Goal: Task Accomplishment & Management: Manage account settings

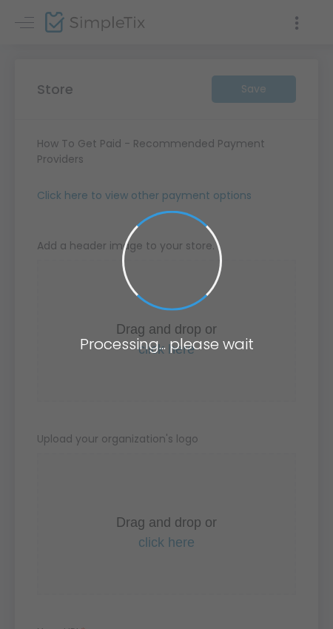
type input "https://FEARDungeon"
radio input "true"
radio input "false"
radio input "true"
type input "FEARDungeon"
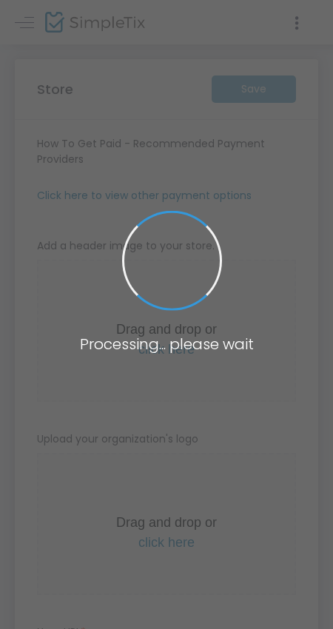
type input "5129051012"
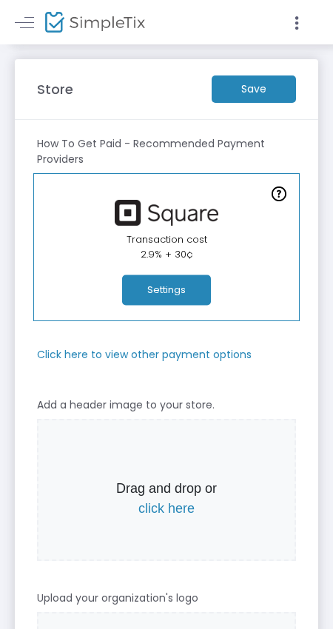
click at [180, 300] on button "Settings" at bounding box center [166, 290] width 89 height 30
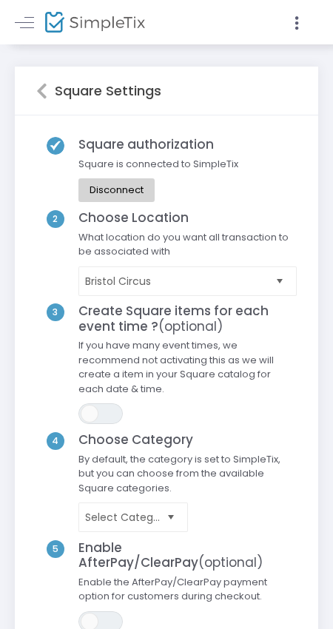
click at [272, 285] on span "Select" at bounding box center [280, 280] width 24 height 24
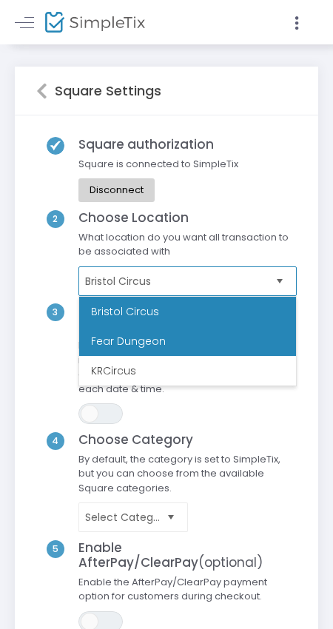
click at [129, 345] on li "Fear Dungeon" at bounding box center [187, 341] width 217 height 30
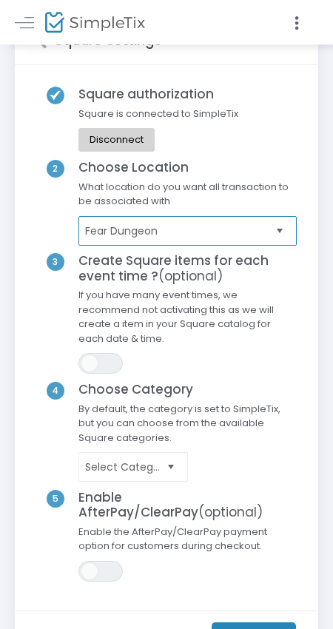
scroll to position [77, 0]
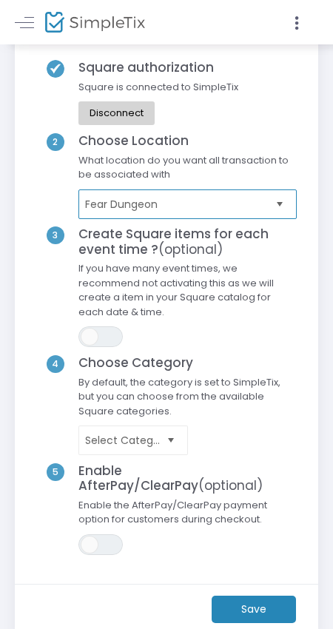
click at [181, 450] on span "Select" at bounding box center [170, 440] width 24 height 24
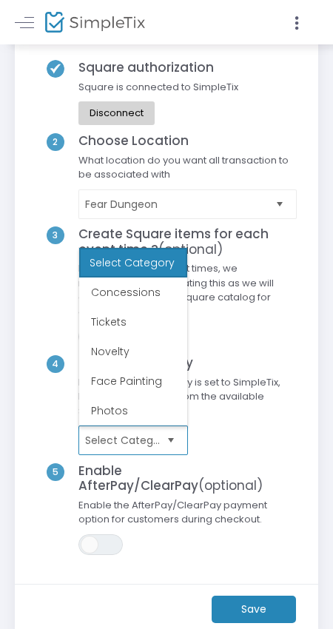
click at [181, 450] on span "Select" at bounding box center [170, 440] width 24 height 24
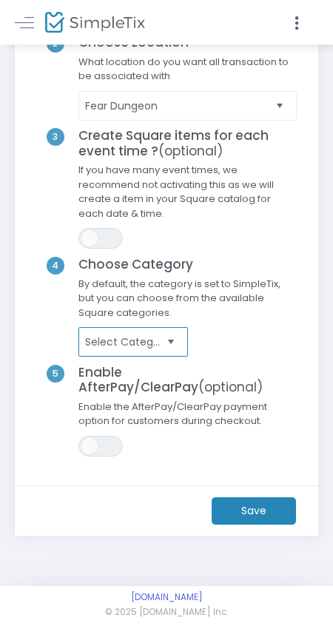
scroll to position [179, 0]
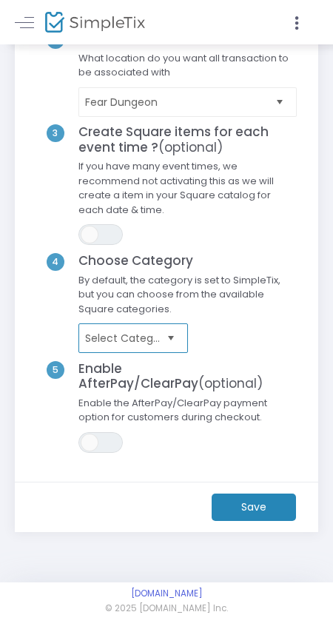
click at [186, 344] on kendo-dropdownlist "Select Category" at bounding box center [132, 338] width 109 height 30
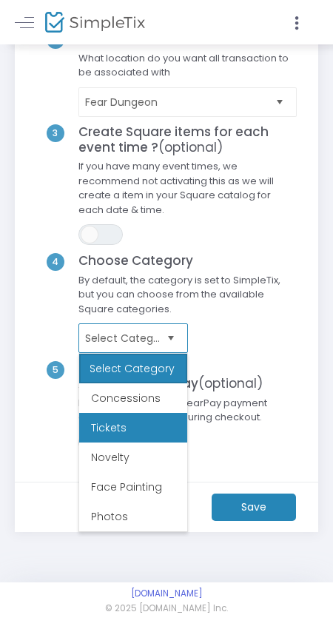
click at [144, 423] on li "Tickets" at bounding box center [133, 428] width 108 height 30
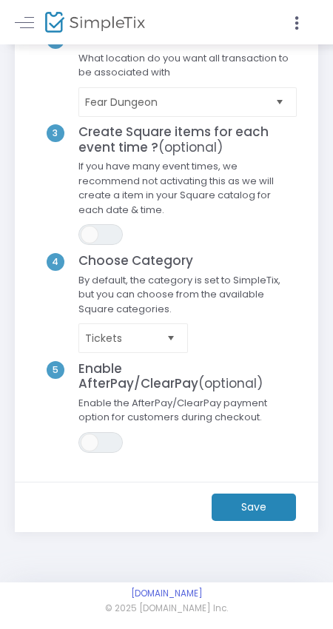
click at [258, 508] on m-button "Save" at bounding box center [253, 506] width 84 height 27
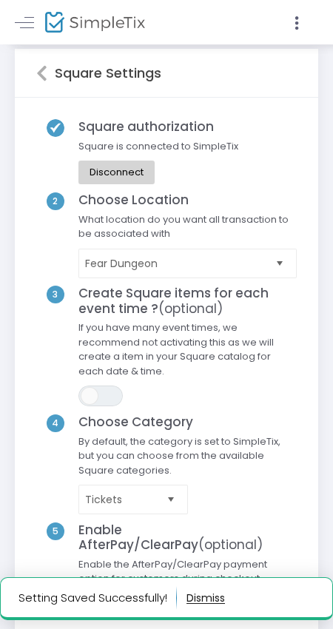
scroll to position [0, 0]
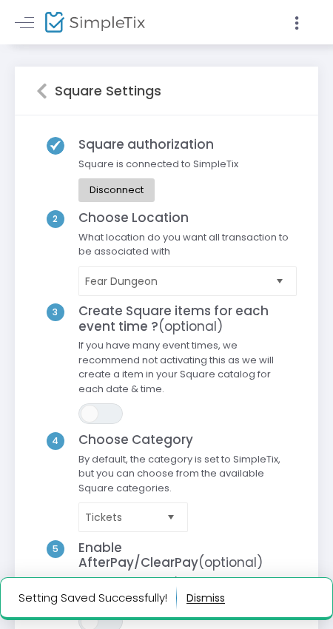
click at [44, 92] on icon at bounding box center [41, 91] width 11 height 18
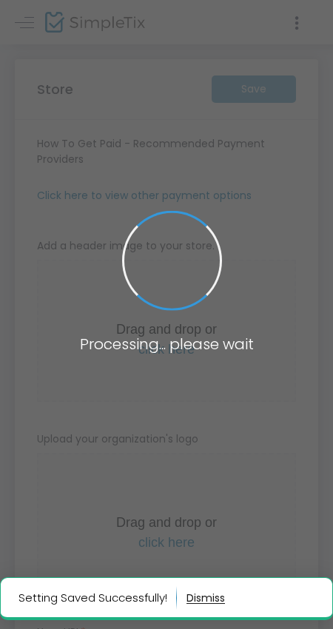
type input "https://FEARDungeon"
radio input "true"
radio input "false"
radio input "true"
type input "FEAR Dungeon"
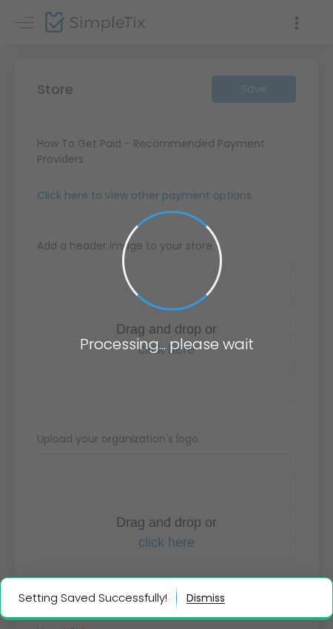
type input "5129051012"
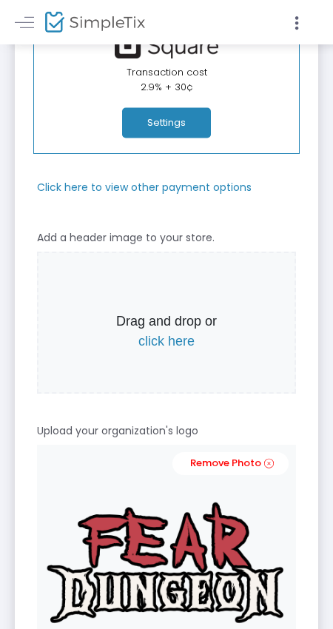
scroll to position [77, 0]
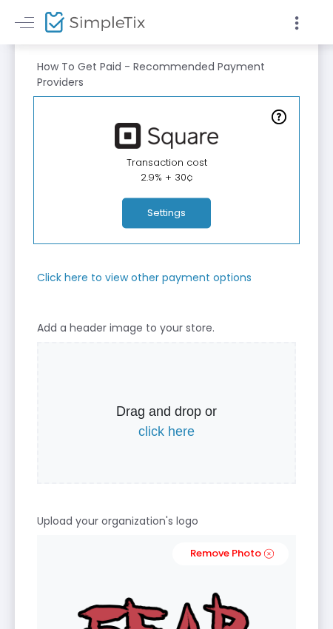
click at [172, 431] on span "click here" at bounding box center [166, 431] width 56 height 15
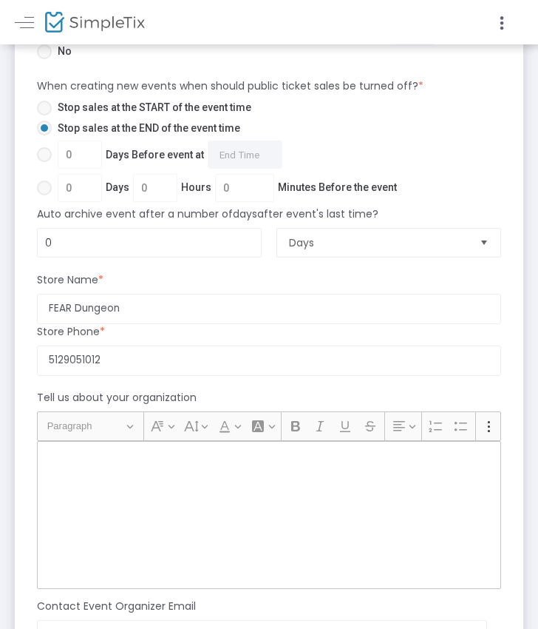
scroll to position [1105, 0]
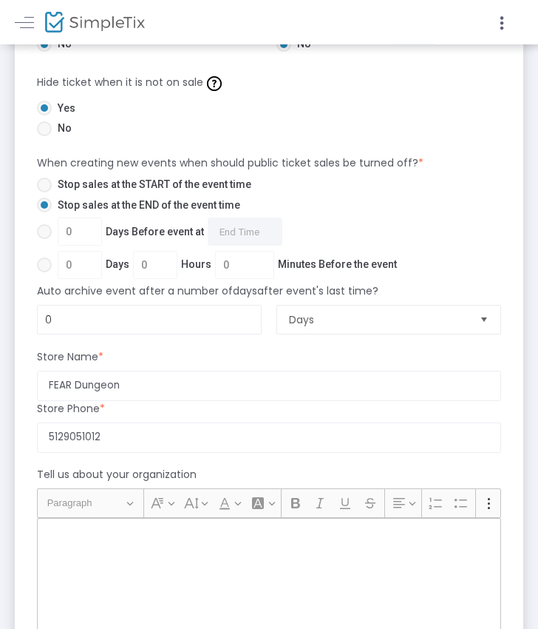
click at [49, 231] on span at bounding box center [44, 231] width 15 height 15
click at [44, 239] on input "0 Days Before event at Required." at bounding box center [44, 239] width 1 height 1
radio input "true"
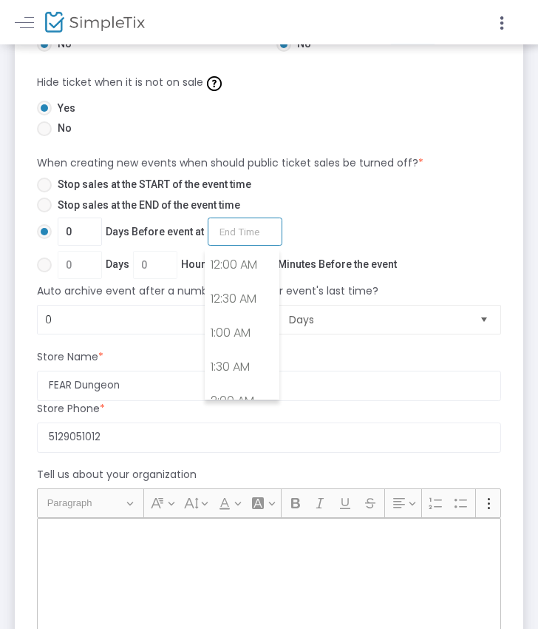
click at [243, 234] on input "0 Days Before event at Required." at bounding box center [245, 231] width 75 height 28
click at [47, 260] on mat-radio-group "Stop sales at the START of the event time Stop sales at the END of the event ti…" at bounding box center [223, 230] width 387 height 106
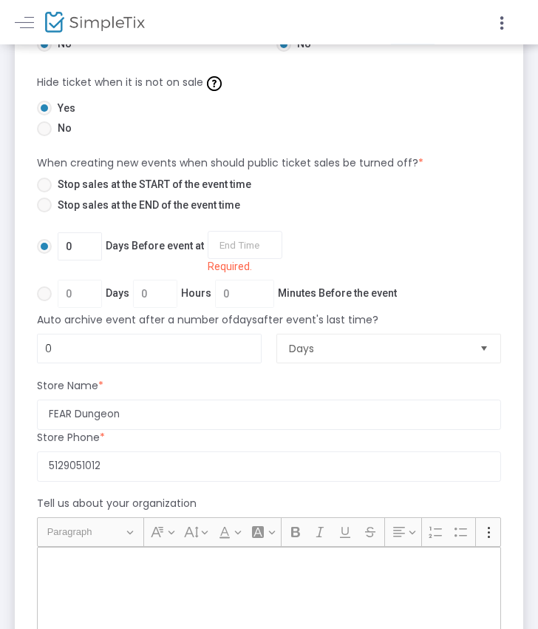
click at [43, 286] on label "0 Days 0 Hours 0 Minutes Before the event" at bounding box center [217, 294] width 360 height 28
click at [44, 301] on input "0 Days 0 Hours 0 Minutes Before the event" at bounding box center [44, 301] width 1 height 1
radio input "true"
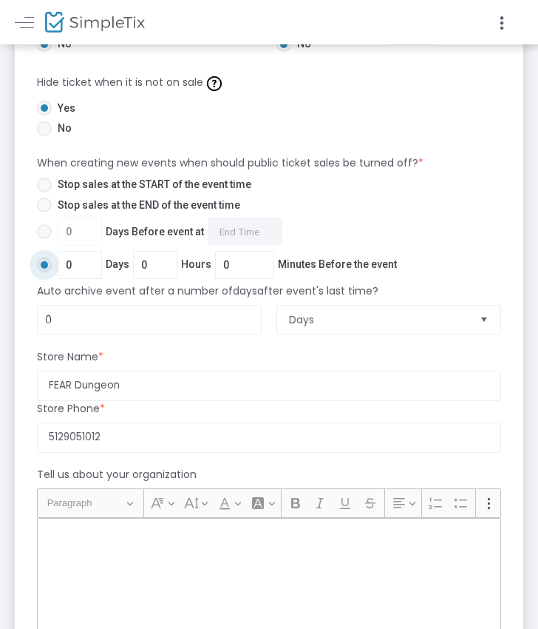
click at [44, 211] on span at bounding box center [44, 204] width 15 height 15
click at [44, 212] on input "Stop sales at the END of the event time" at bounding box center [44, 212] width 1 height 1
radio input "true"
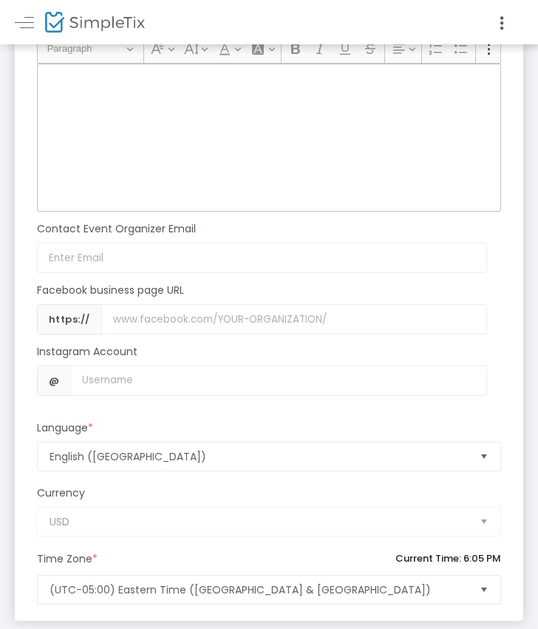
scroll to position [1566, 0]
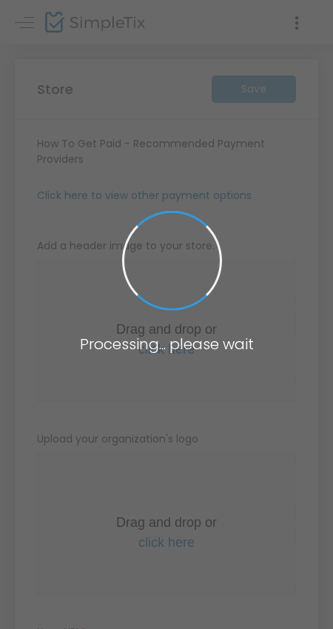
type input "[URL]"
radio input "true"
radio input "false"
radio input "true"
type input "FEAR Dungeon"
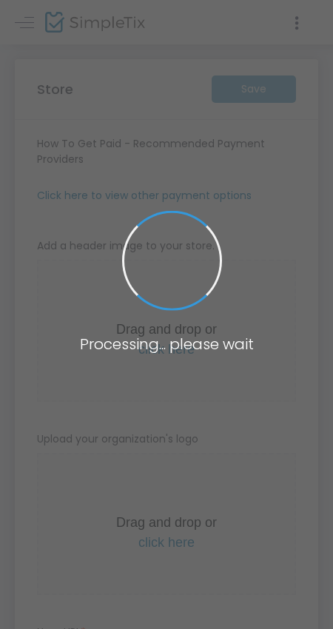
type input "5129051012"
type input "[DOMAIN_NAME][URL]"
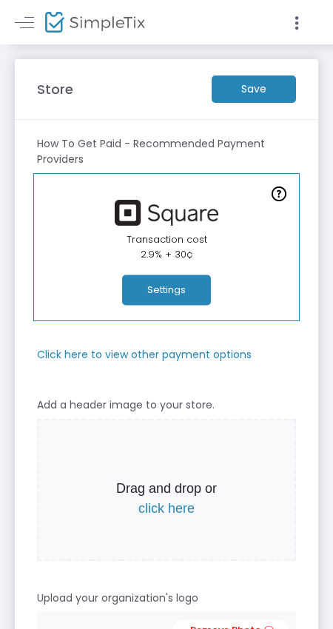
click at [181, 286] on button "Settings" at bounding box center [166, 290] width 89 height 30
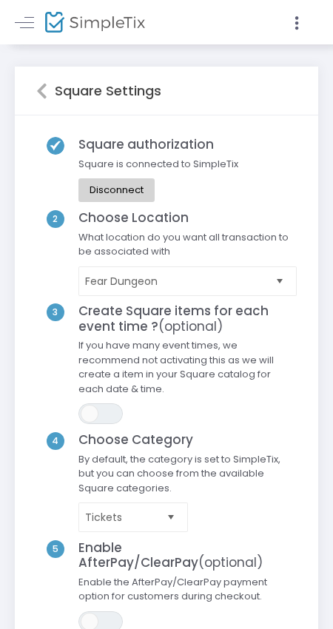
click at [38, 84] on icon at bounding box center [41, 91] width 11 height 18
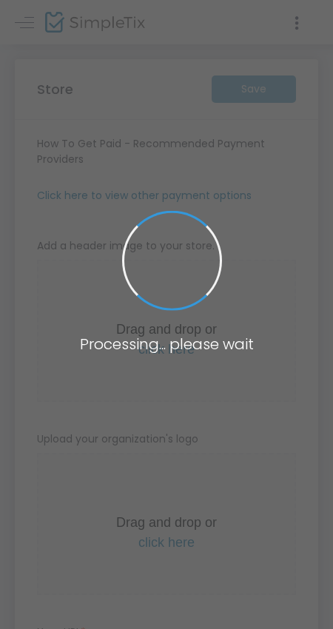
type input "[URL]"
radio input "true"
radio input "false"
radio input "true"
type input "FEAR Dungeon"
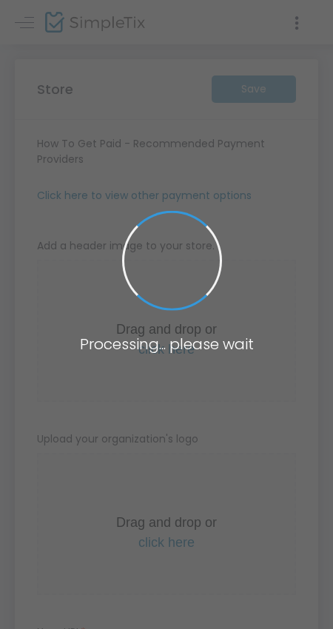
type input "5129051012"
type input "www.facebook.com/FEARDungeon/"
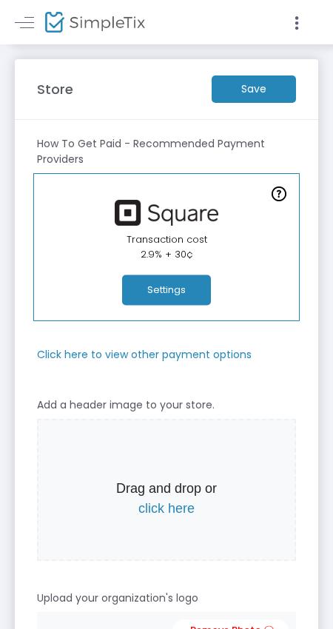
click at [241, 84] on m-button "Save" at bounding box center [253, 88] width 84 height 27
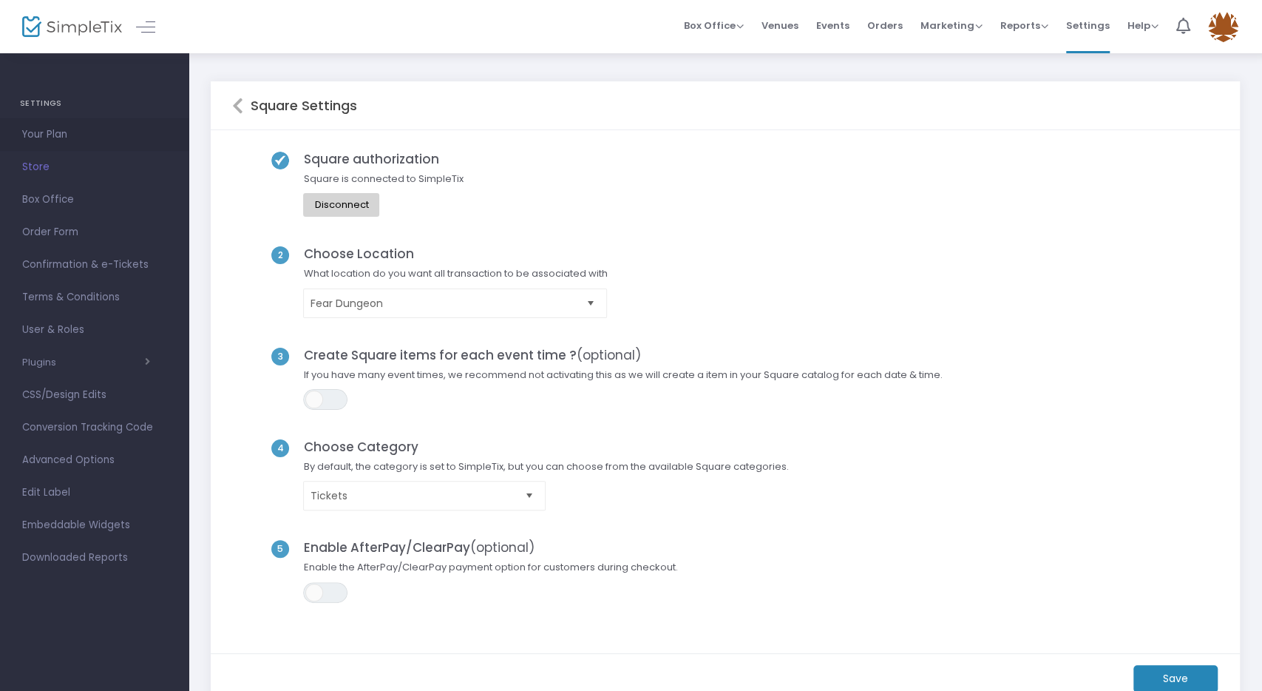
click at [70, 138] on span "Your Plan" at bounding box center [94, 134] width 144 height 19
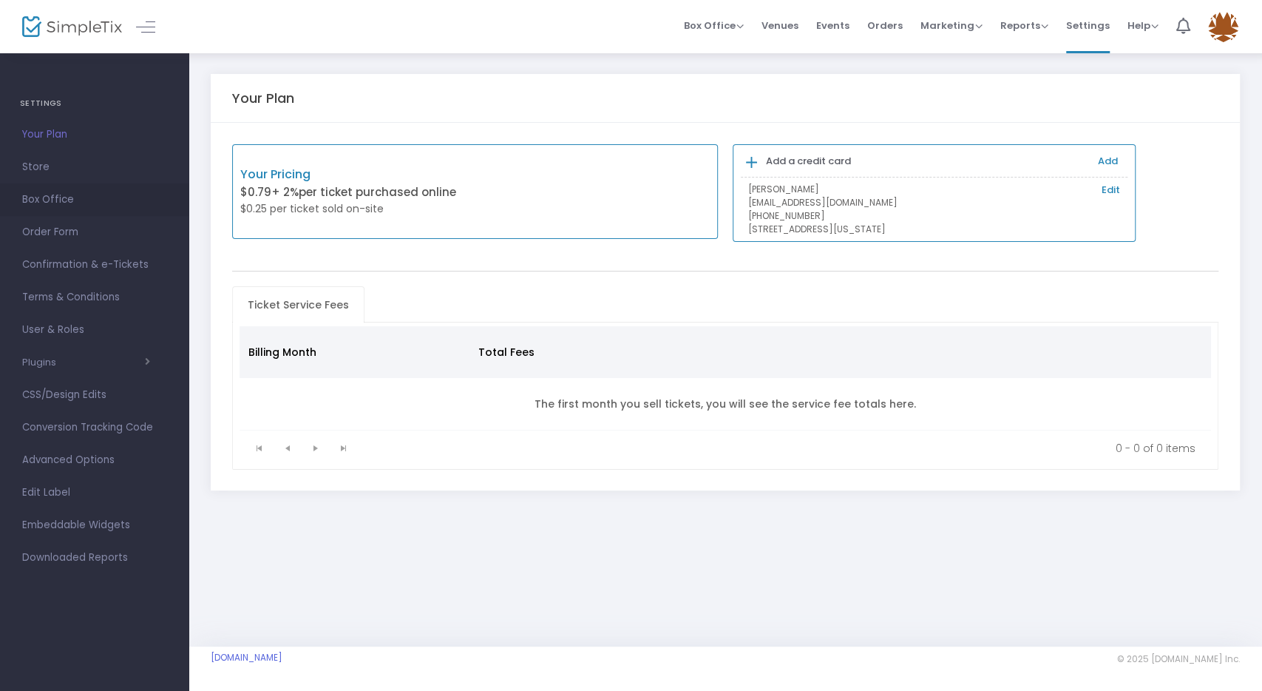
click at [53, 207] on span "Box Office" at bounding box center [94, 199] width 144 height 19
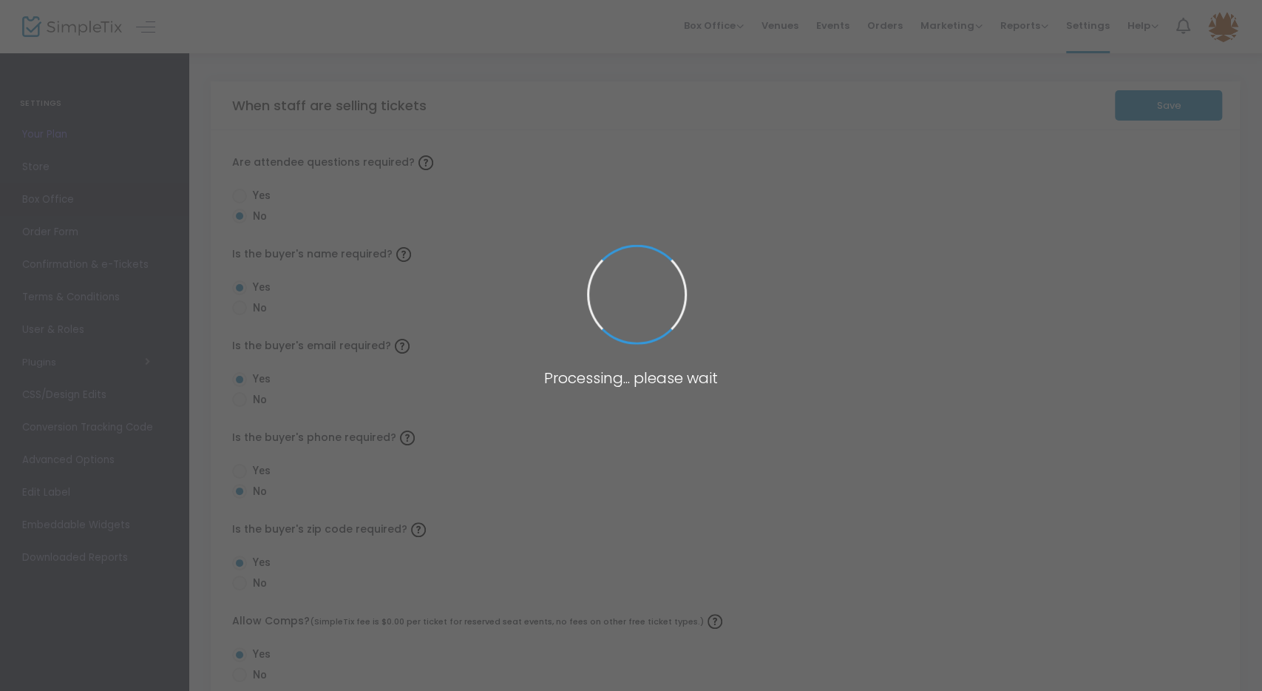
radio input "false"
radio input "true"
radio input "false"
radio input "true"
radio input "false"
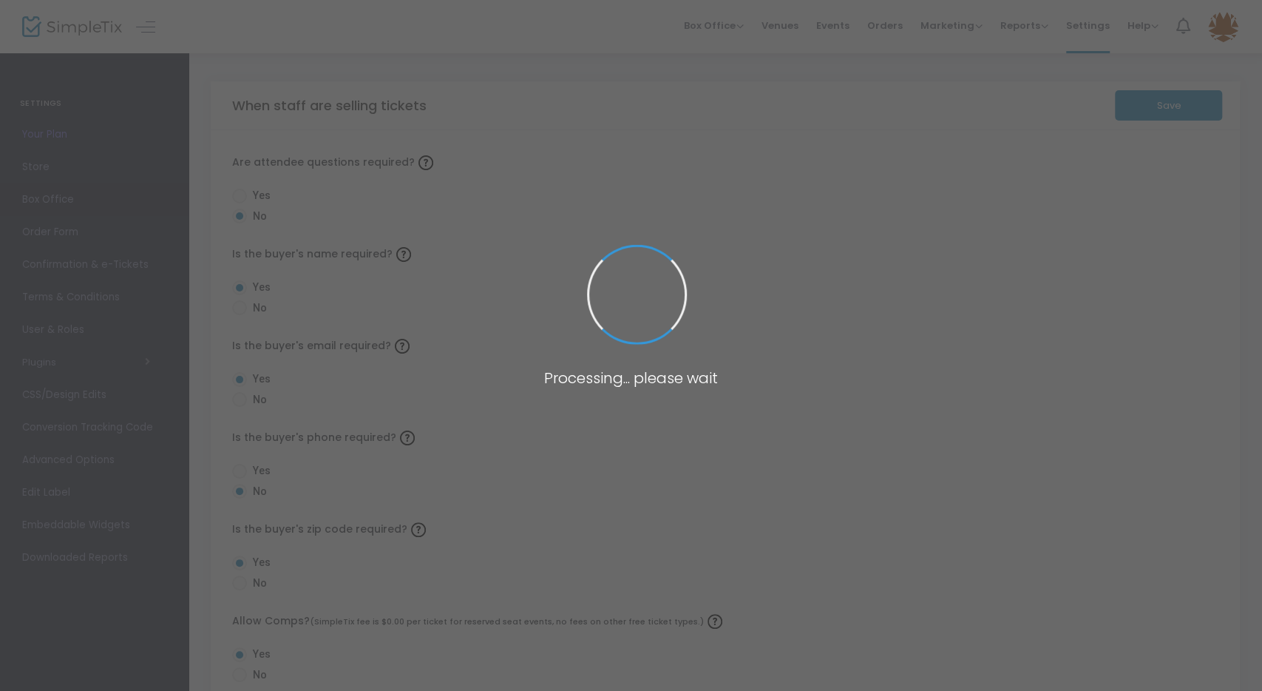
radio input "true"
radio input "false"
radio input "true"
radio input "false"
radio input "true"
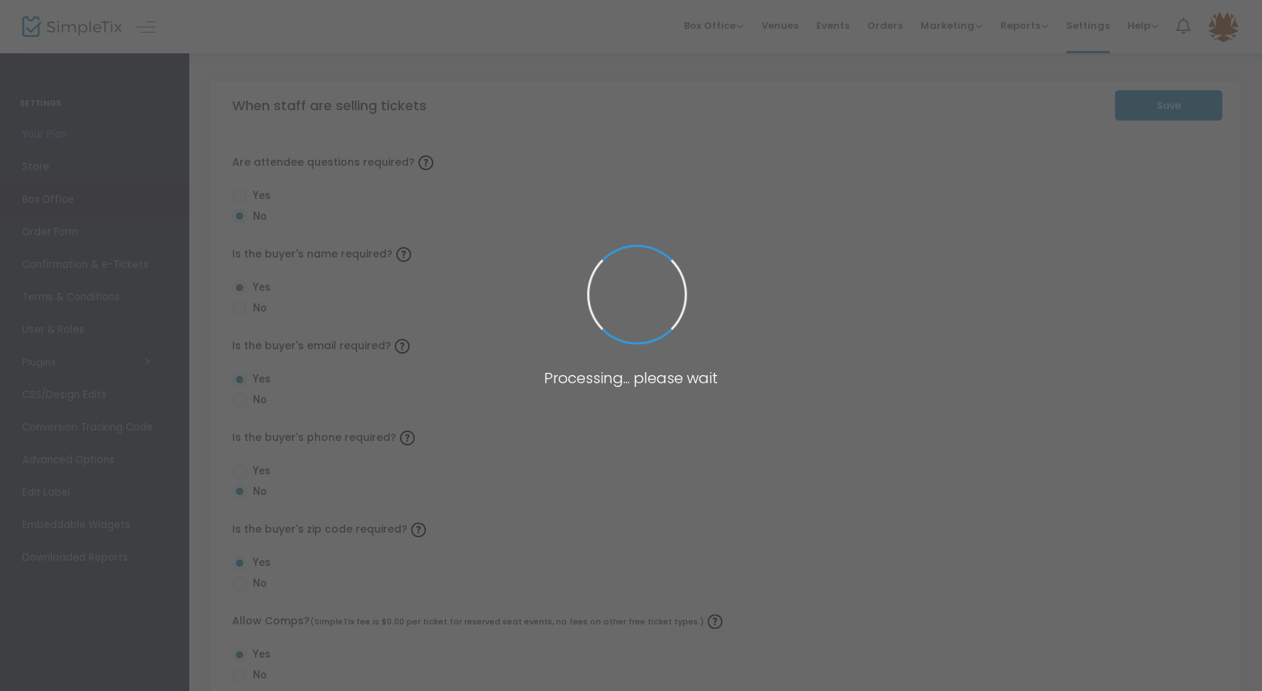
radio input "true"
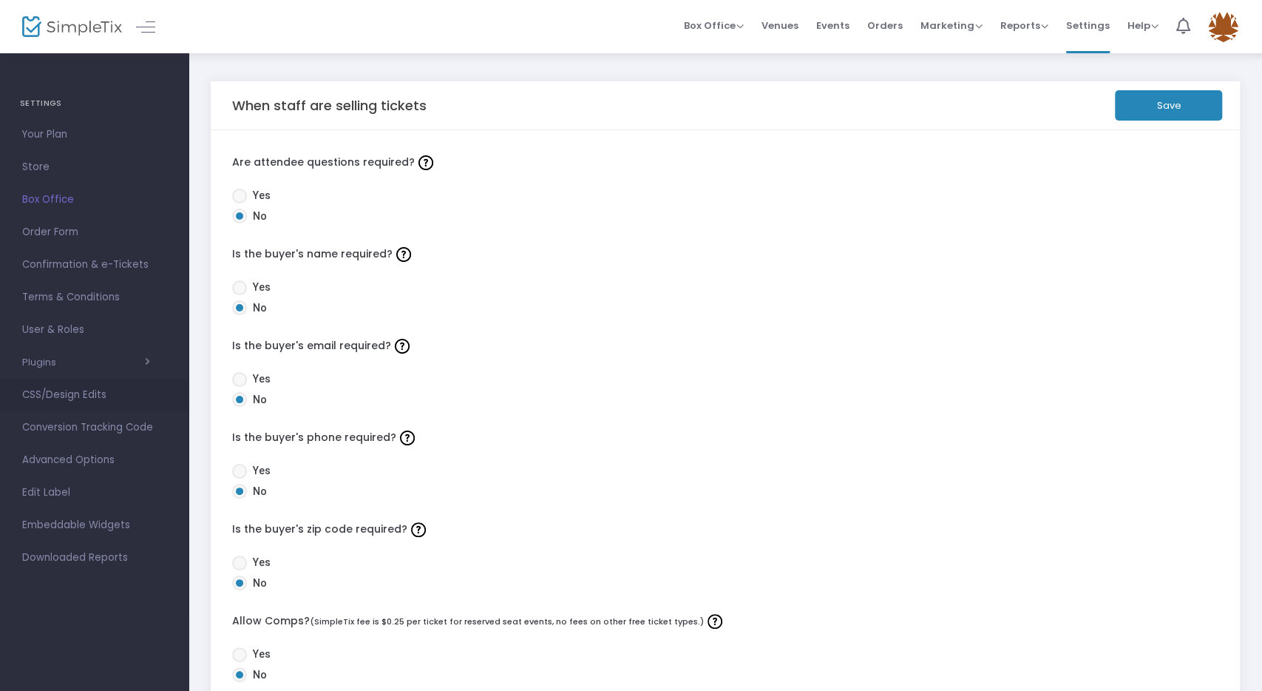
click at [75, 402] on span "CSS/Design Edits" at bounding box center [94, 394] width 144 height 19
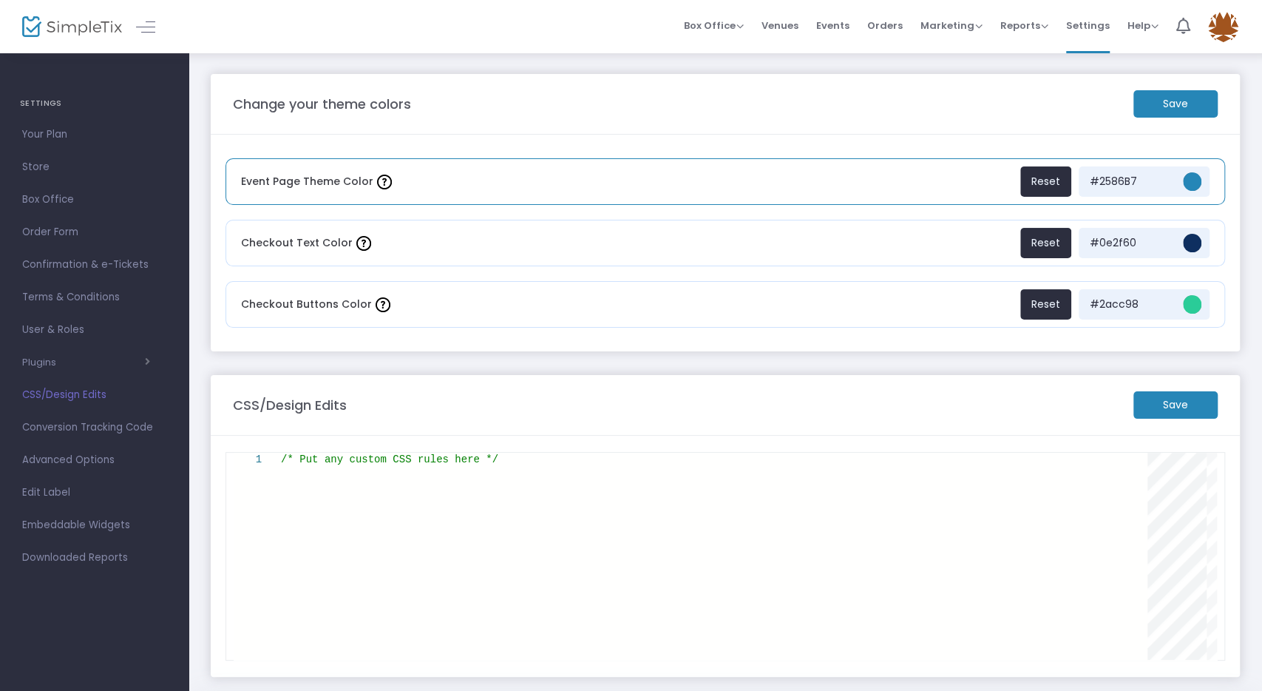
click at [1131, 180] on span "#2586B7" at bounding box center [1130, 182] width 89 height 16
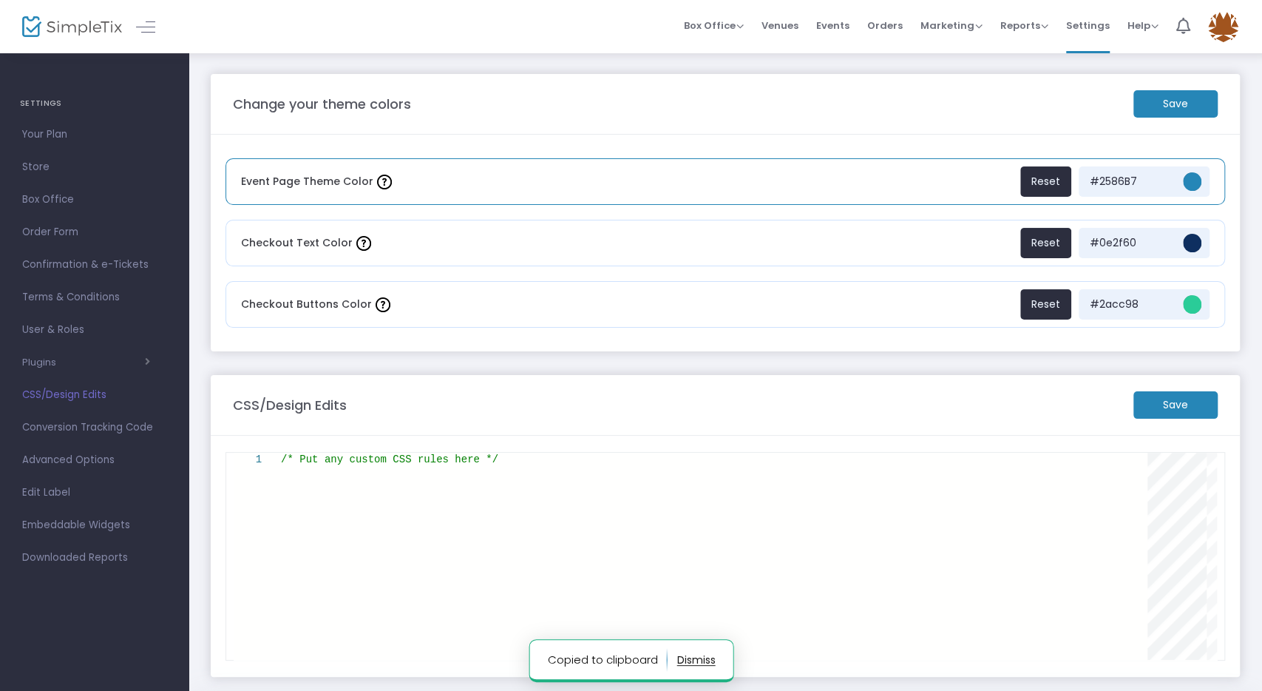
scroll to position [88, 4]
click at [1048, 183] on button "Reset" at bounding box center [1045, 181] width 53 height 30
click at [1190, 181] on span "#2586b7" at bounding box center [1192, 181] width 18 height 18
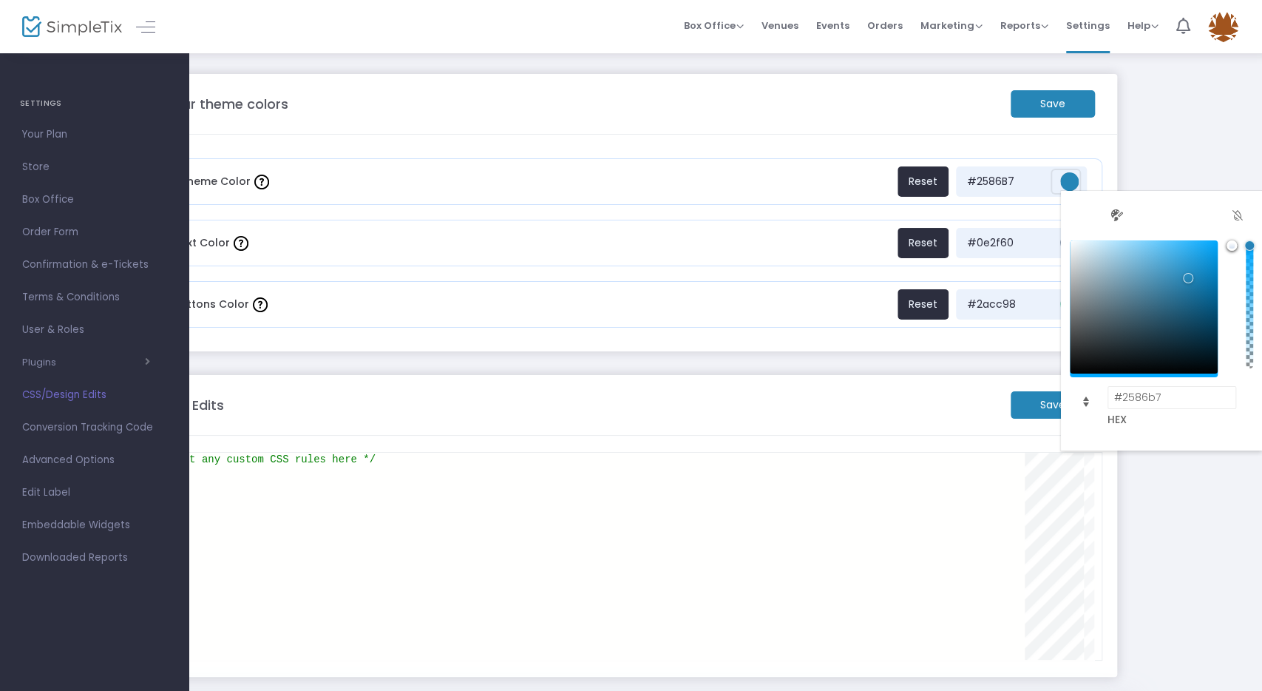
scroll to position [0, 0]
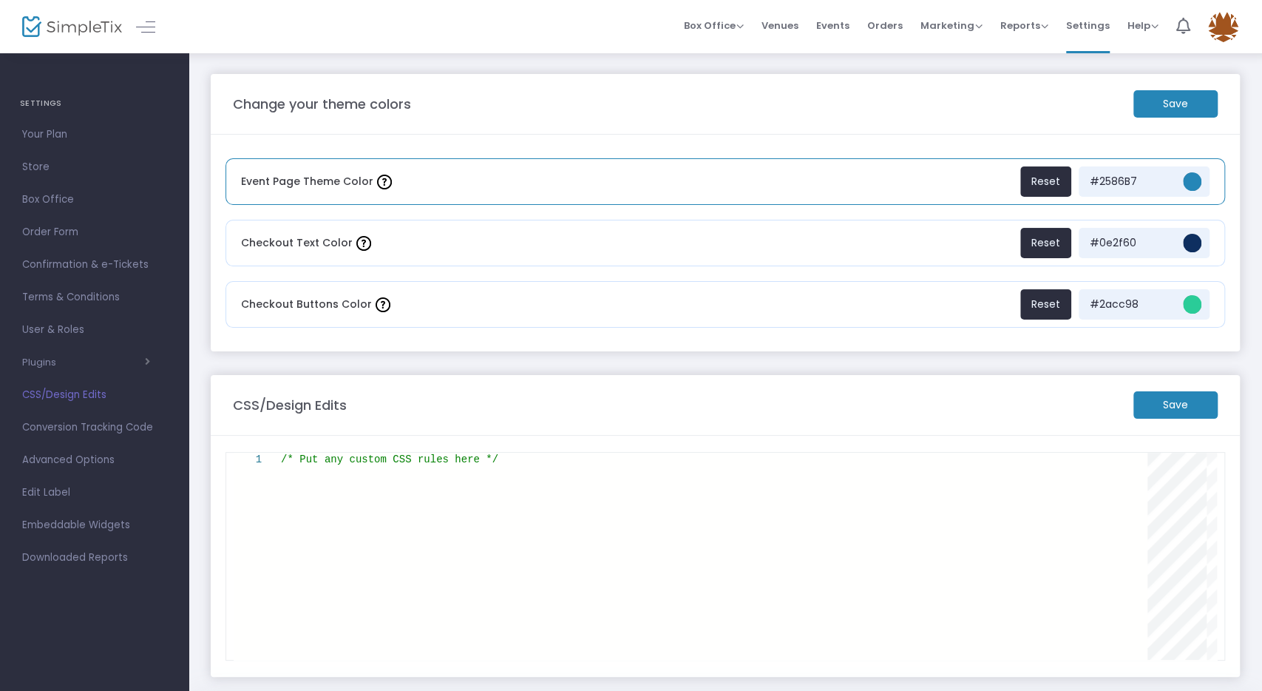
click at [1203, 185] on div "#2586B7" at bounding box center [1144, 181] width 131 height 30
click at [1196, 184] on span "#2586b7" at bounding box center [1192, 181] width 18 height 18
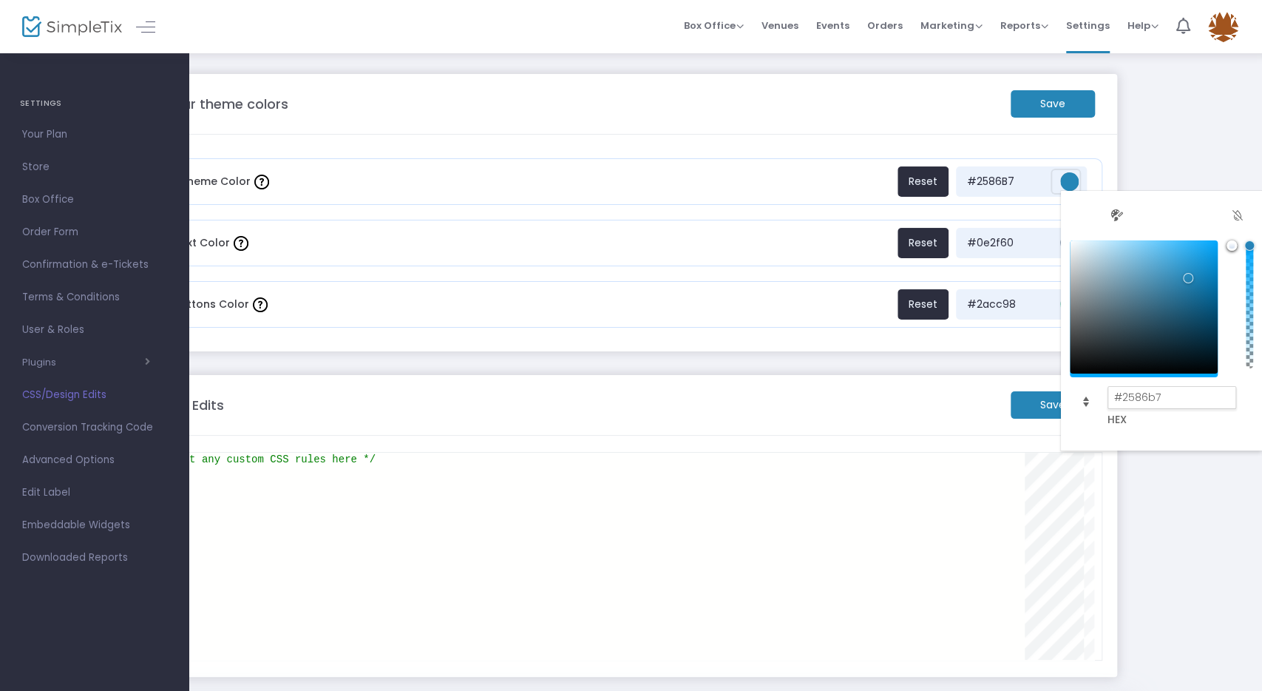
drag, startPoint x: 1170, startPoint y: 396, endPoint x: 1122, endPoint y: 405, distance: 48.1
click at [1122, 405] on input "#2586b7" at bounding box center [1172, 397] width 129 height 23
paste input "c1444e"
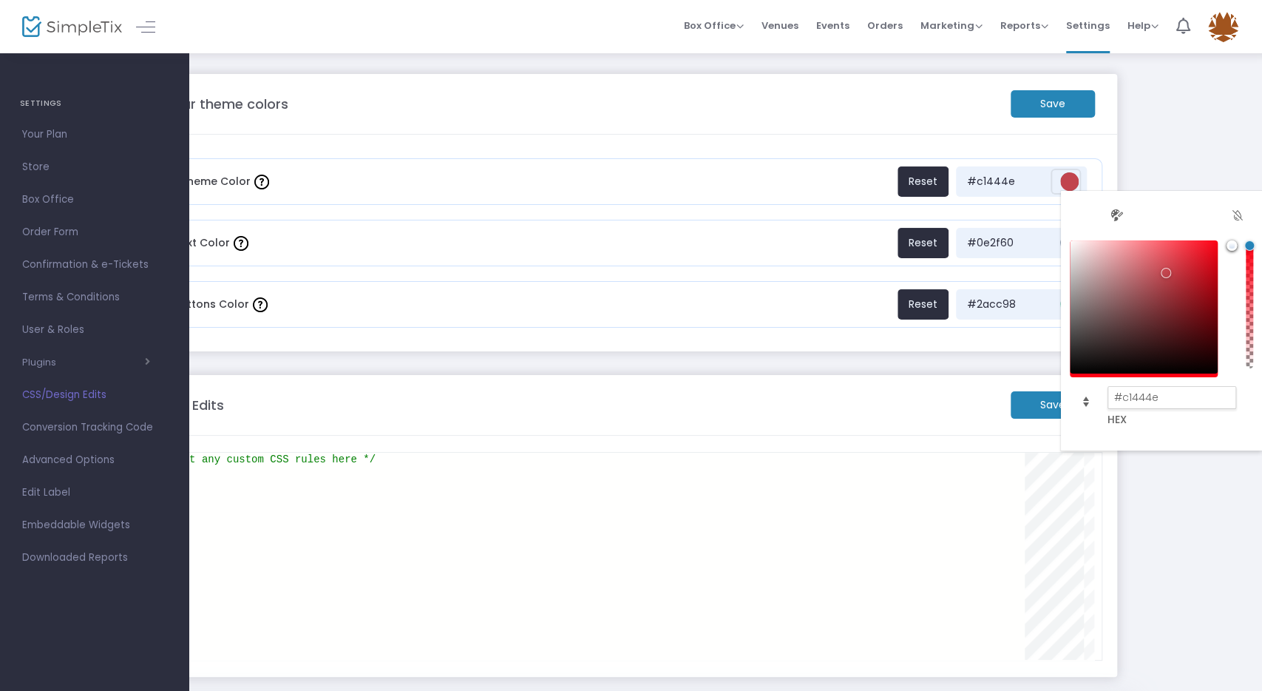
type input "#c1444e"
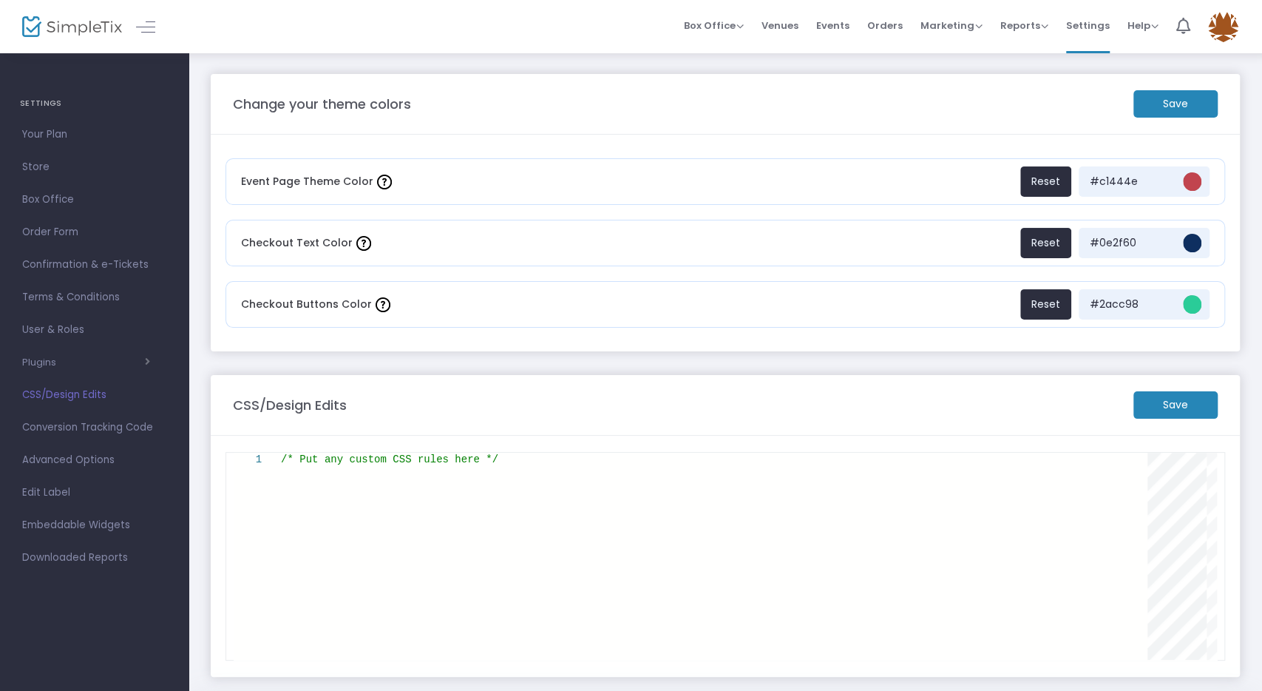
scroll to position [0, 0]
click at [1158, 178] on html "Processing... please wait Box Office Sell Tickets Bookings Sell Season Pass Ven…" at bounding box center [631, 345] width 1262 height 691
drag, startPoint x: 1147, startPoint y: 239, endPoint x: 1262, endPoint y: 437, distance: 228.9
click at [1262, 437] on html "Processing... please wait Box Office Sell Tickets Bookings Sell Season Pass Ven…" at bounding box center [631, 345] width 1262 height 691
click at [1238, 271] on m-panel-content "Event Page Theme Color Reset #c1444e Checkout Text Color Reset #0e2f60 Checkout…" at bounding box center [725, 243] width 1029 height 217
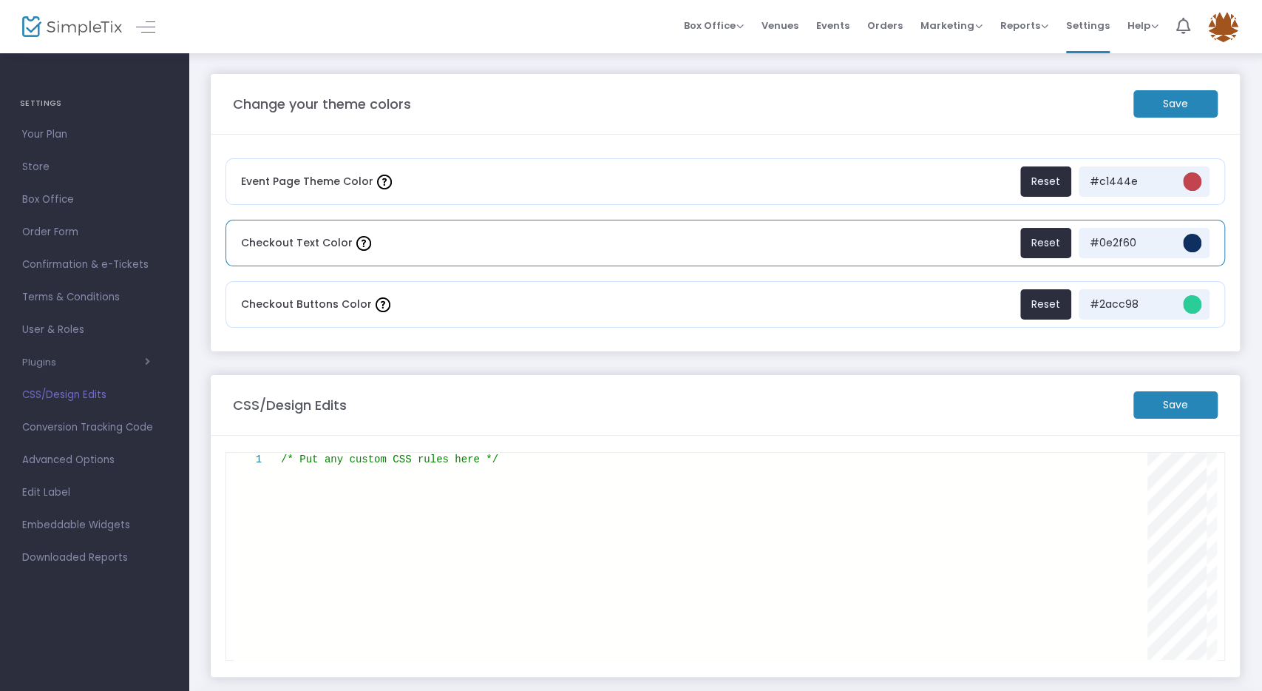
click at [1196, 243] on span "#0e2f60" at bounding box center [1192, 243] width 18 height 18
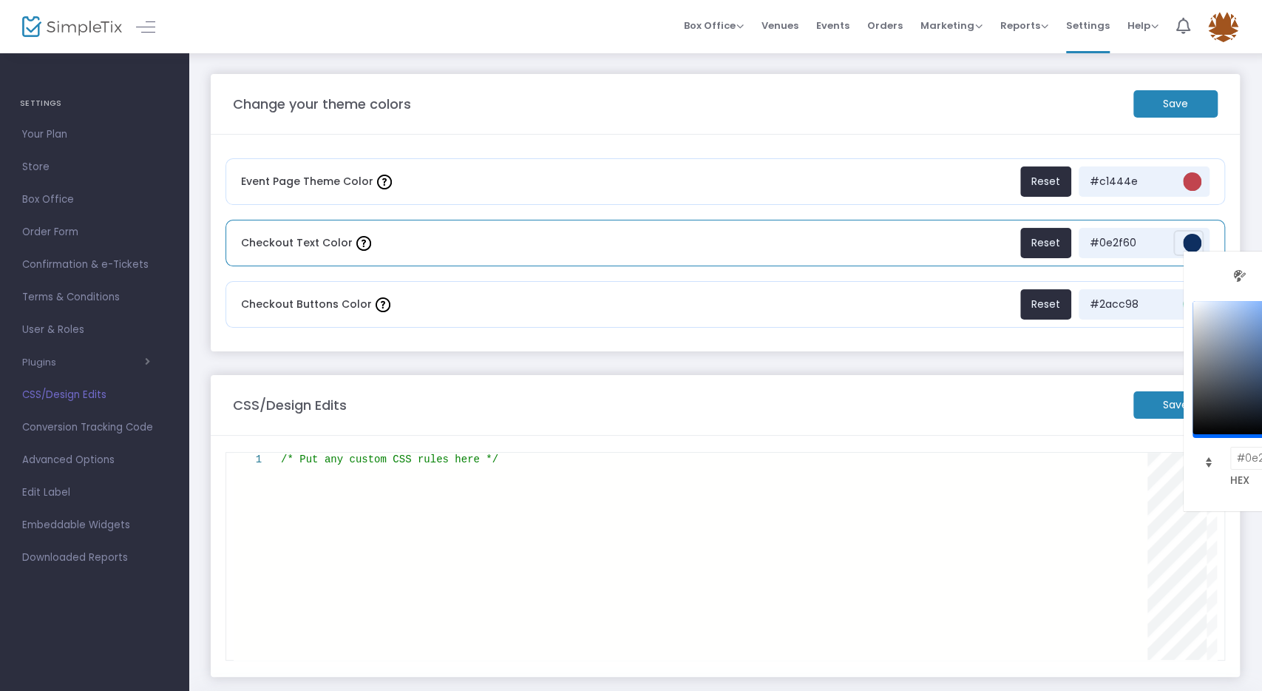
scroll to position [0, 123]
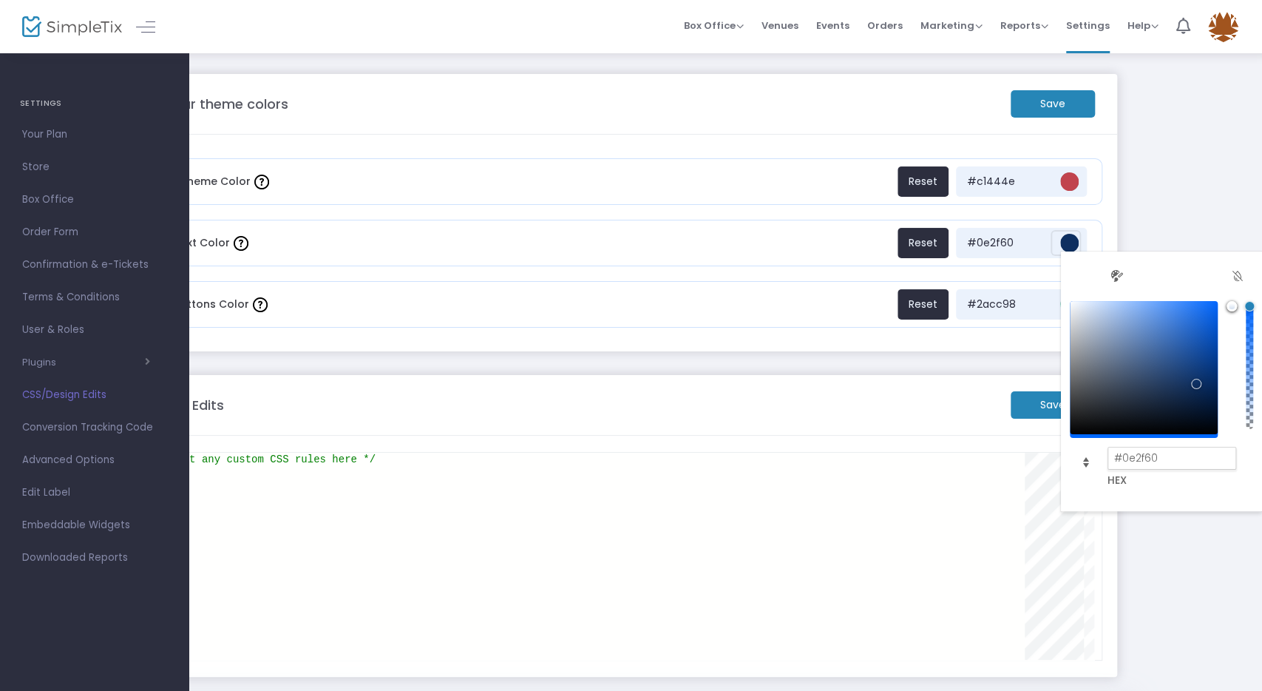
drag, startPoint x: 1176, startPoint y: 455, endPoint x: 1109, endPoint y: 454, distance: 67.3
click at [1109, 454] on input "#0e2f60" at bounding box center [1172, 458] width 129 height 23
paste input "f7f3ee"
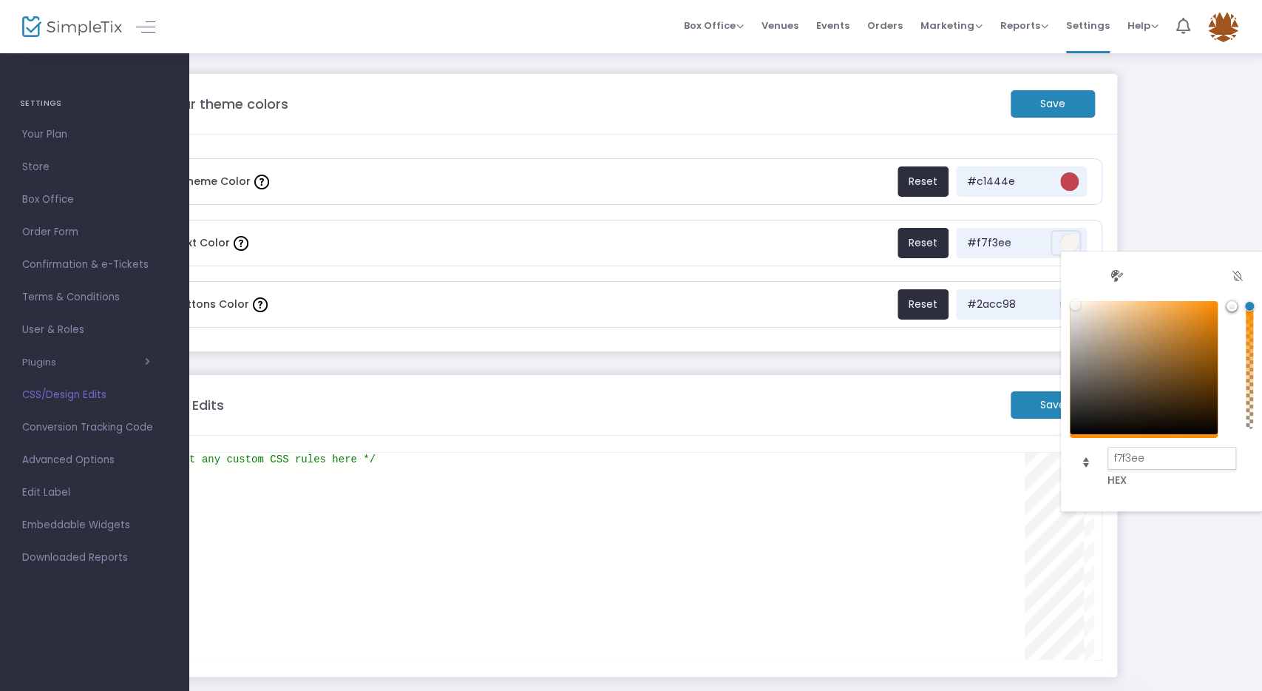
click at [1111, 457] on input "f7f3ee" at bounding box center [1172, 458] width 129 height 23
type input "#f7f3ee"
click at [1156, 462] on input "#f7f3ee" at bounding box center [1172, 458] width 129 height 23
click at [1140, 224] on html "Processing... please wait Box Office Sell Tickets Bookings Sell Season Pass Ven…" at bounding box center [508, 345] width 1262 height 691
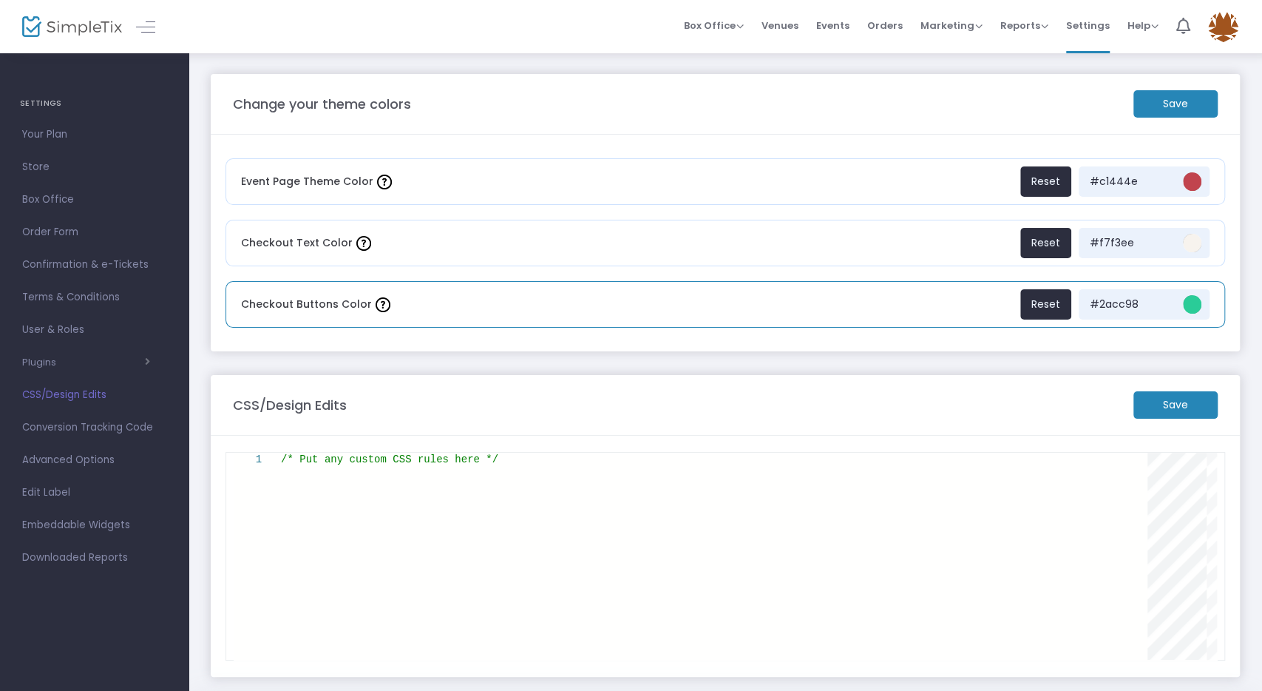
click at [1194, 302] on span "#2acc98" at bounding box center [1192, 304] width 18 height 18
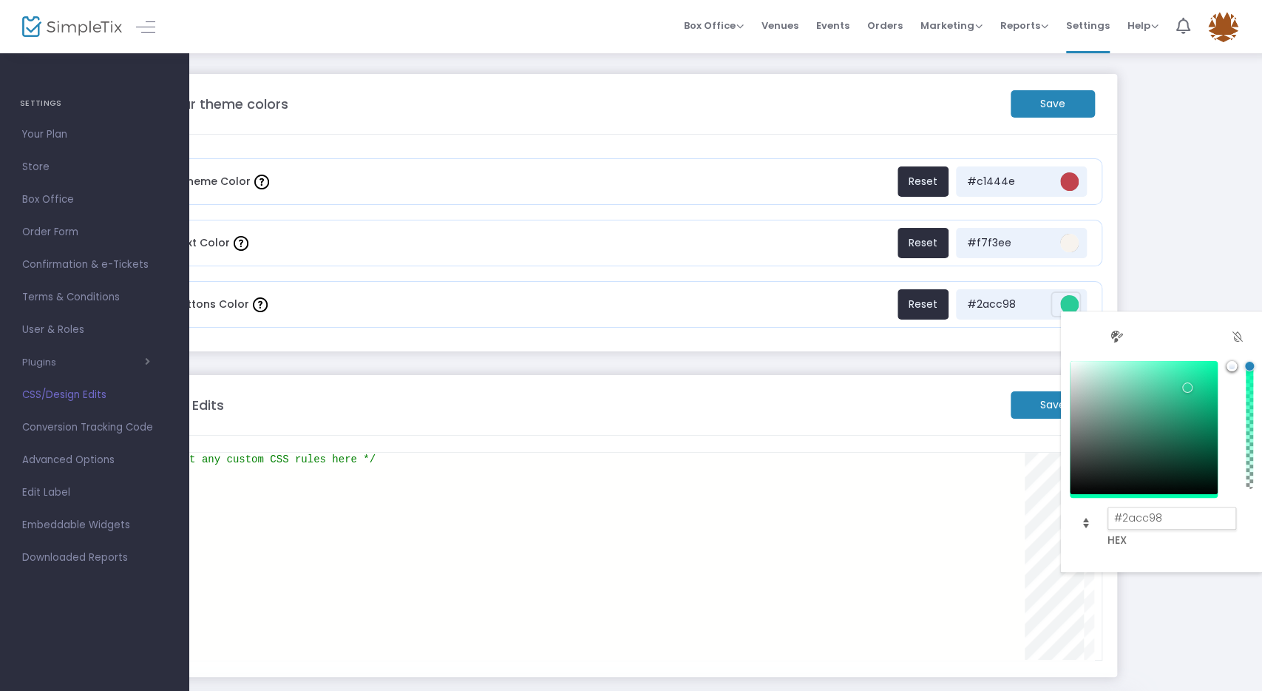
drag, startPoint x: 1169, startPoint y: 514, endPoint x: 1063, endPoint y: 513, distance: 106.5
click at [1108, 513] on input "#2acc98" at bounding box center [1172, 518] width 129 height 23
paste input "742734"
type input "#742734"
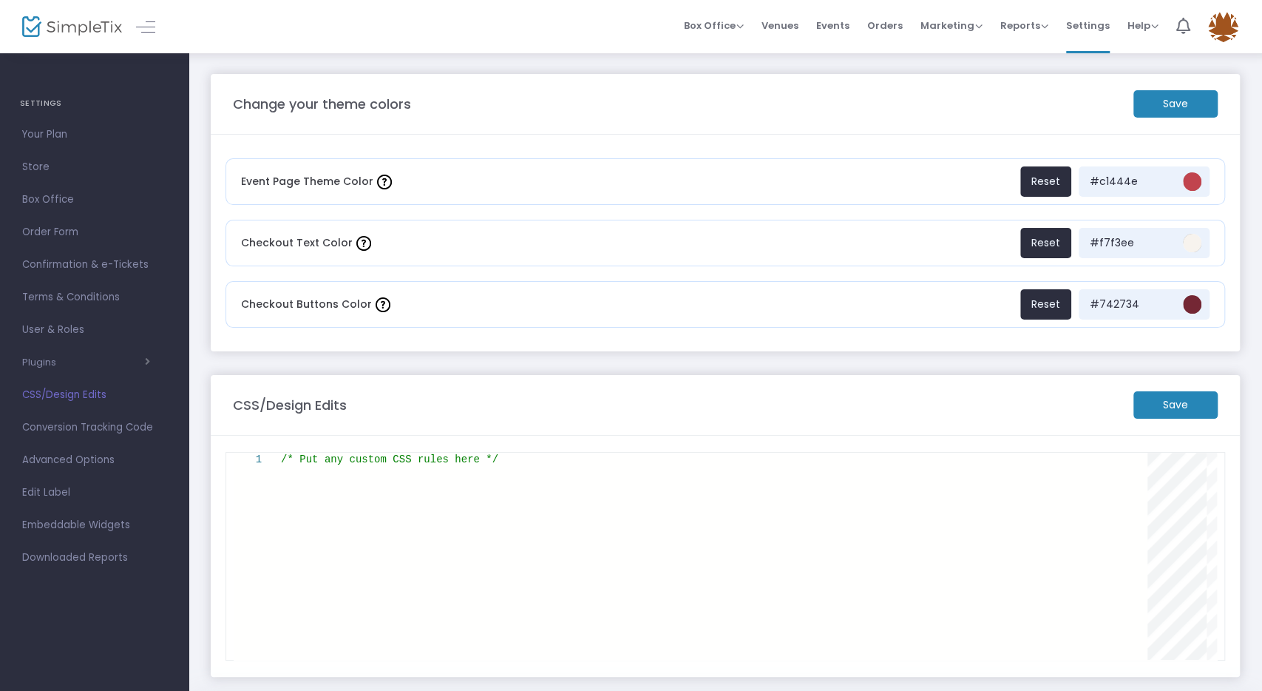
scroll to position [0, 0]
click at [1202, 244] on html "Processing... please wait Box Office Sell Tickets Bookings Sell Season Pass Ven…" at bounding box center [631, 345] width 1262 height 691
click at [1185, 107] on m-button "Save" at bounding box center [1176, 103] width 84 height 27
click at [49, 134] on span "Your Plan" at bounding box center [94, 134] width 144 height 19
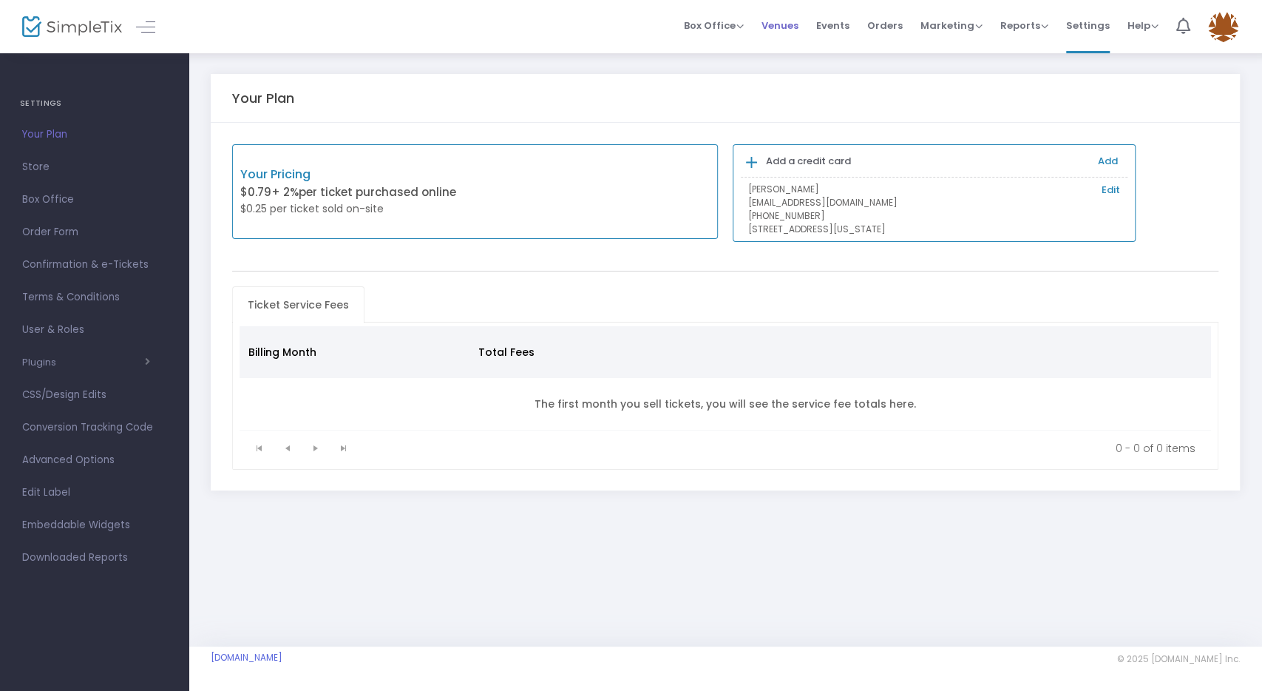
click at [789, 26] on span "Venues" at bounding box center [780, 26] width 37 height 38
